Goal: Task Accomplishment & Management: Manage account settings

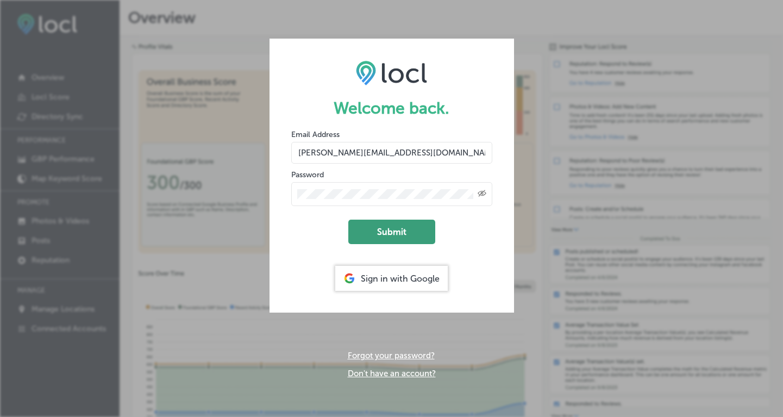
click at [398, 230] on button "Submit" at bounding box center [391, 231] width 87 height 24
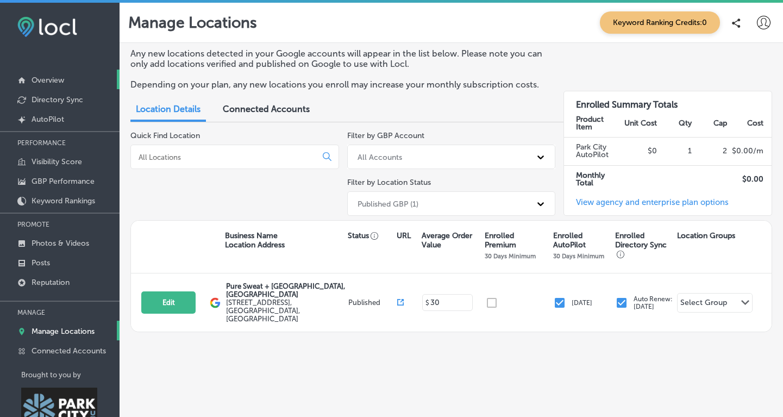
click at [39, 78] on p "Overview" at bounding box center [48, 80] width 33 height 9
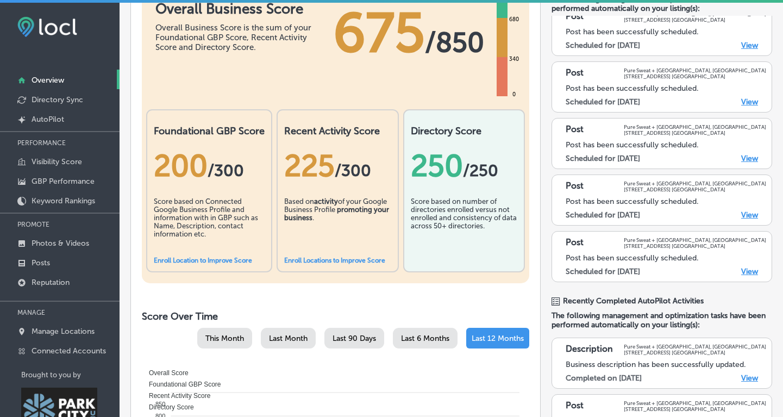
scroll to position [104, 0]
click at [752, 214] on link "View" at bounding box center [749, 214] width 17 height 9
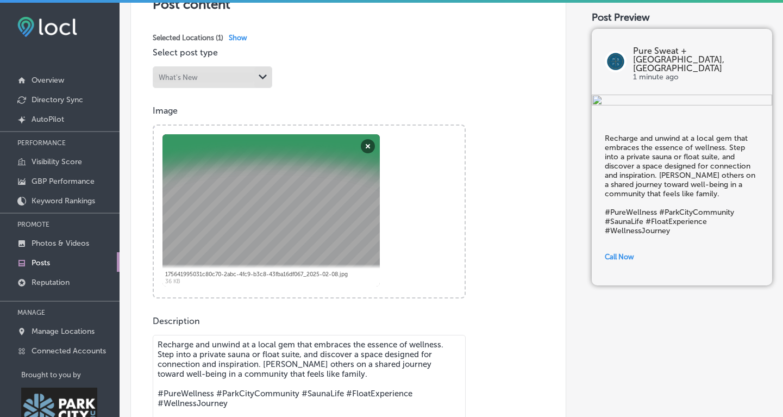
scroll to position [257, 0]
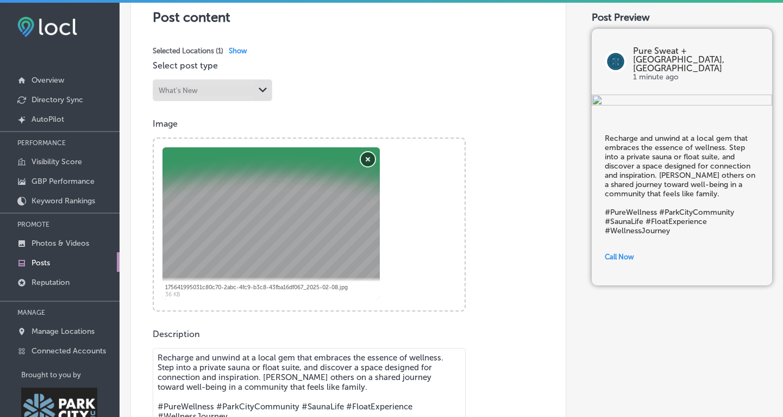
click at [367, 160] on button "Remove" at bounding box center [368, 159] width 14 height 14
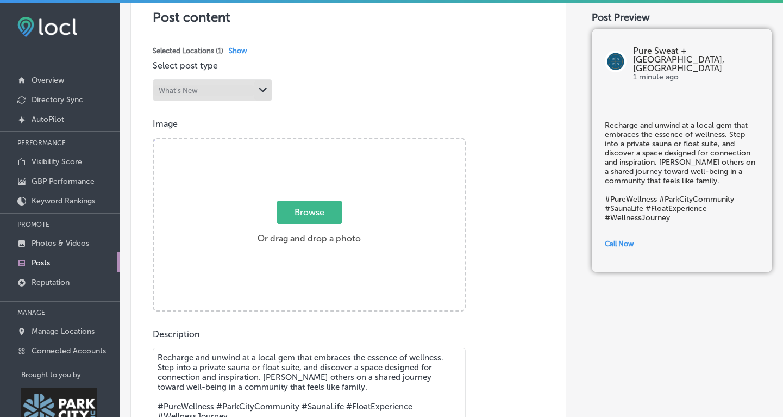
click at [313, 216] on span "Browse" at bounding box center [309, 211] width 65 height 23
click at [313, 142] on input "Browse Or drag and drop a photo" at bounding box center [309, 140] width 311 height 3
type input "C:\fakepath\2.png"
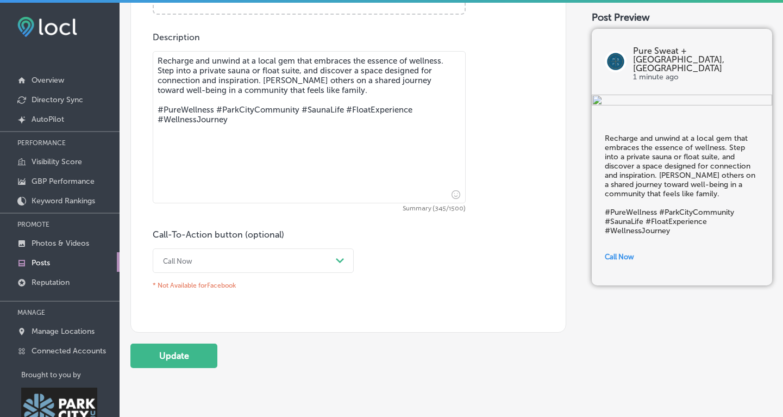
scroll to position [562, 0]
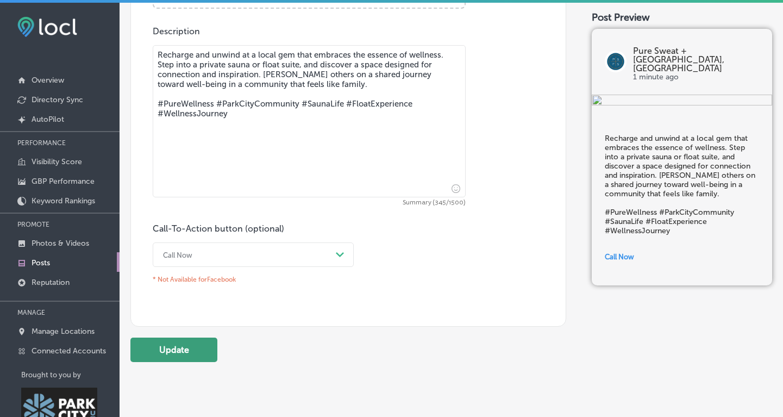
click at [172, 349] on button "Update" at bounding box center [173, 349] width 87 height 24
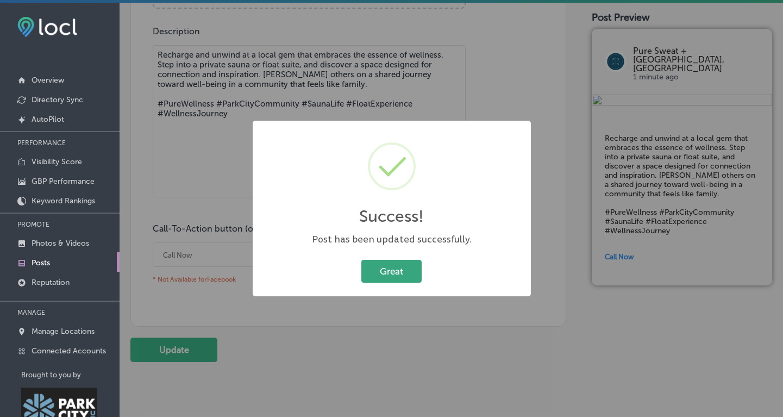
click at [382, 267] on button "Great" at bounding box center [391, 271] width 60 height 22
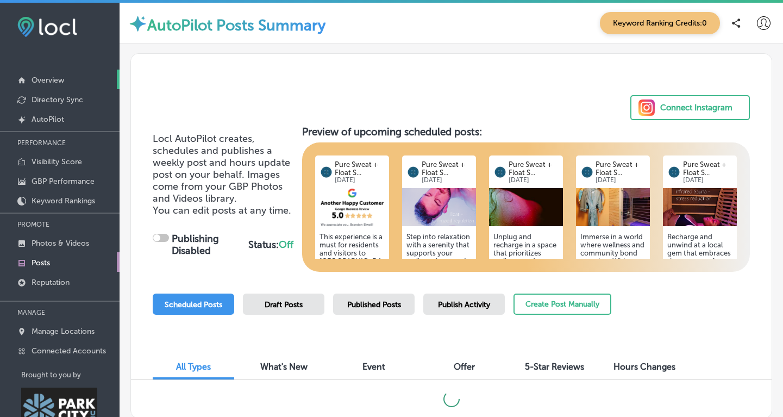
click at [54, 76] on p "Overview" at bounding box center [48, 80] width 33 height 9
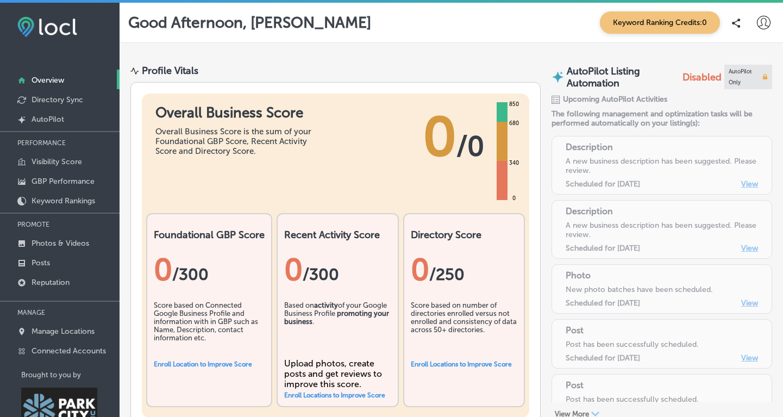
click at [38, 80] on p "Overview" at bounding box center [48, 80] width 33 height 9
click at [57, 102] on p "Directory Sync" at bounding box center [58, 99] width 52 height 9
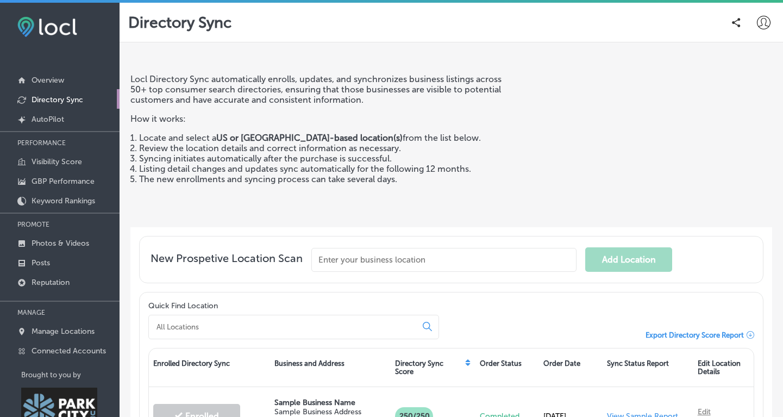
scroll to position [35, 0]
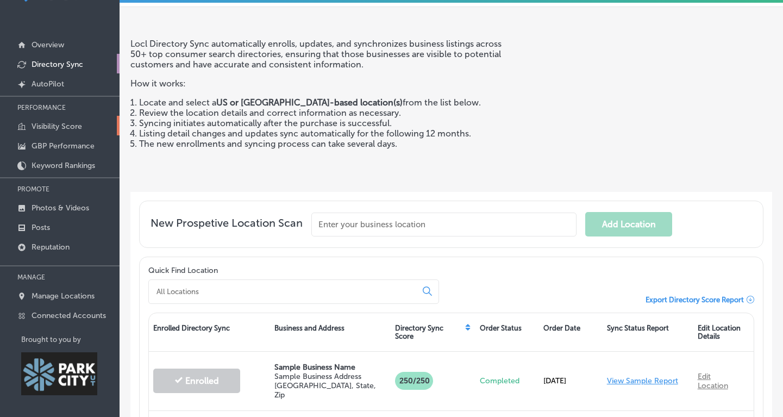
click at [61, 128] on p "Visibility Score" at bounding box center [57, 126] width 51 height 9
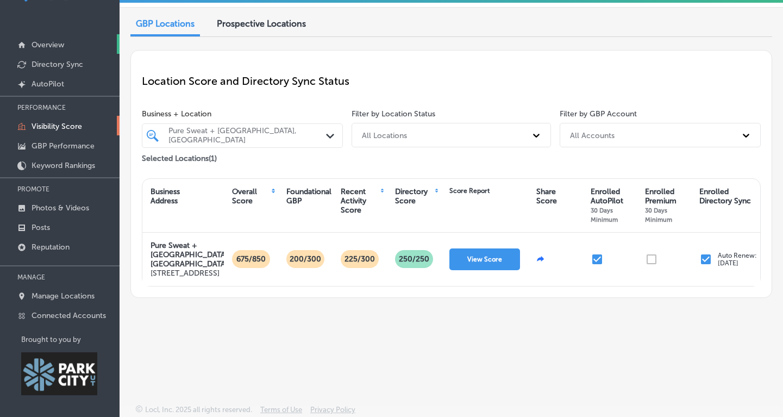
click at [53, 45] on p "Overview" at bounding box center [48, 44] width 33 height 9
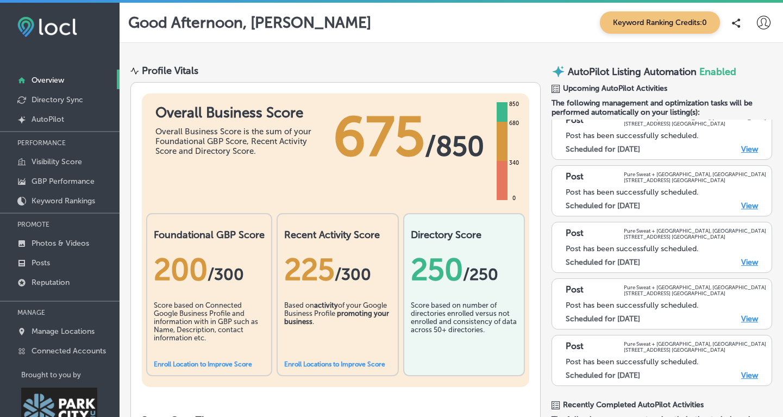
click at [762, 21] on icon at bounding box center [764, 23] width 14 height 14
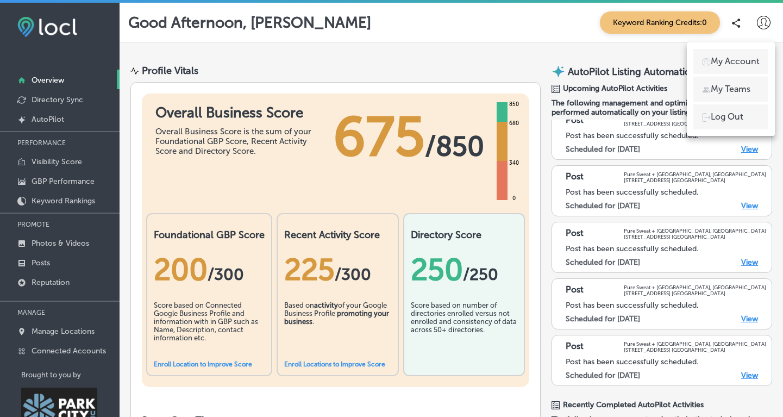
click at [714, 116] on p "Log Out" at bounding box center [727, 116] width 33 height 13
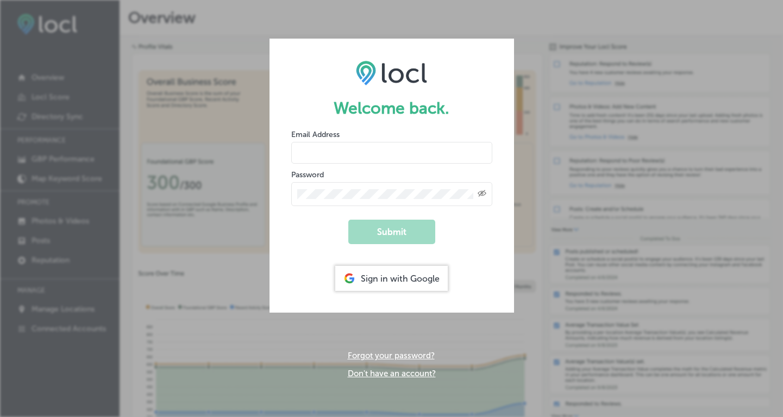
type input "[PERSON_NAME][EMAIL_ADDRESS][DOMAIN_NAME]"
